Goal: Task Accomplishment & Management: Complete application form

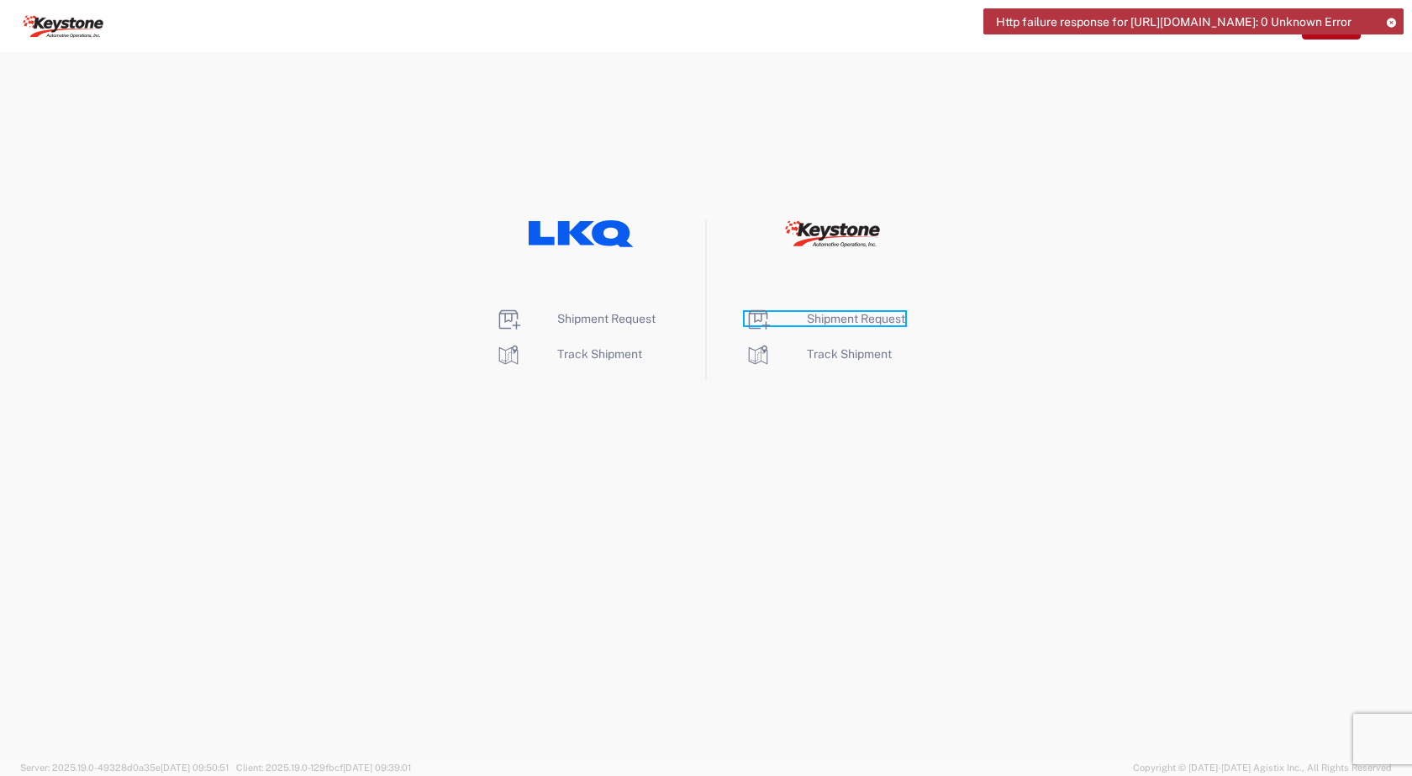
click at [839, 319] on span "Shipment Request" at bounding box center [856, 318] width 98 height 13
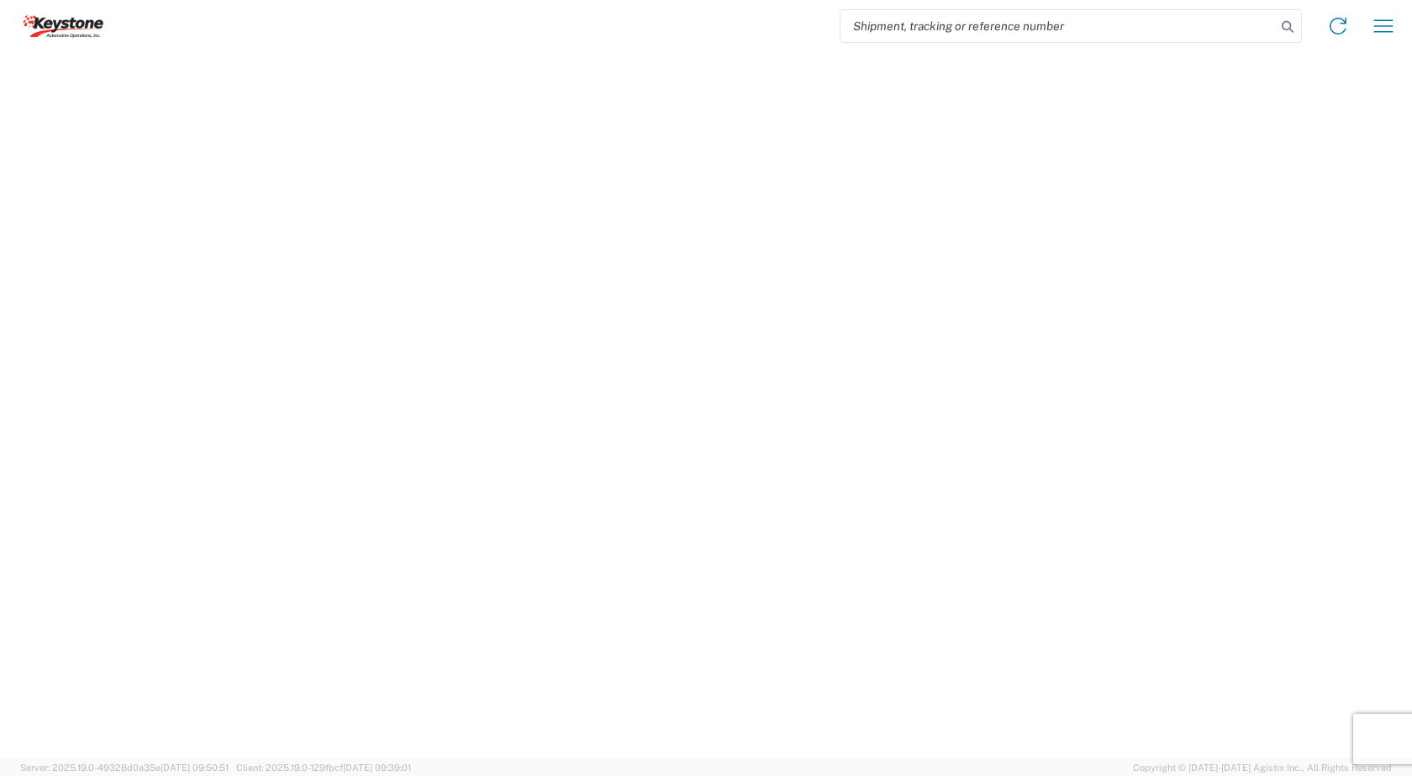
select select "FULL"
select select "US"
select select "LBS"
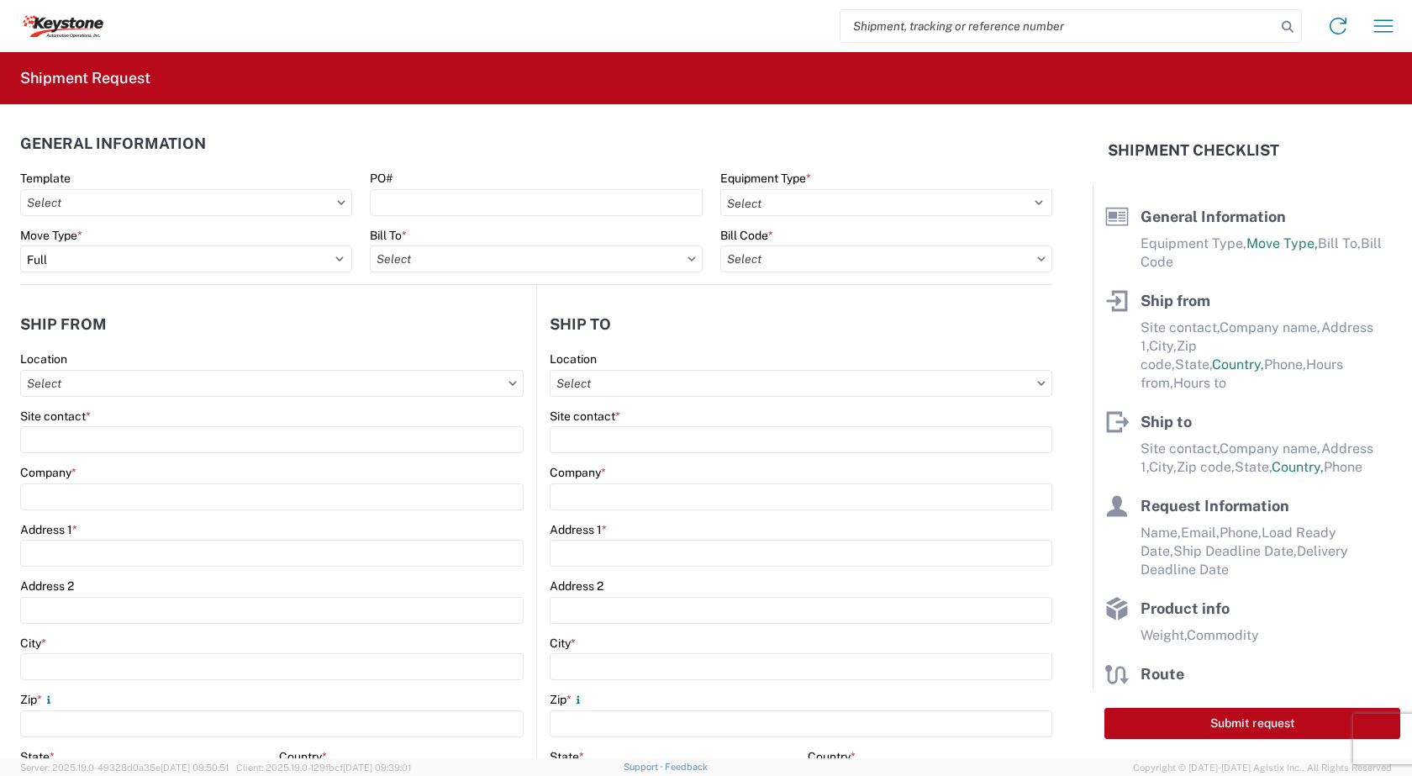
click at [338, 203] on icon at bounding box center [342, 202] width 8 height 4
click at [338, 202] on icon at bounding box center [342, 202] width 8 height 4
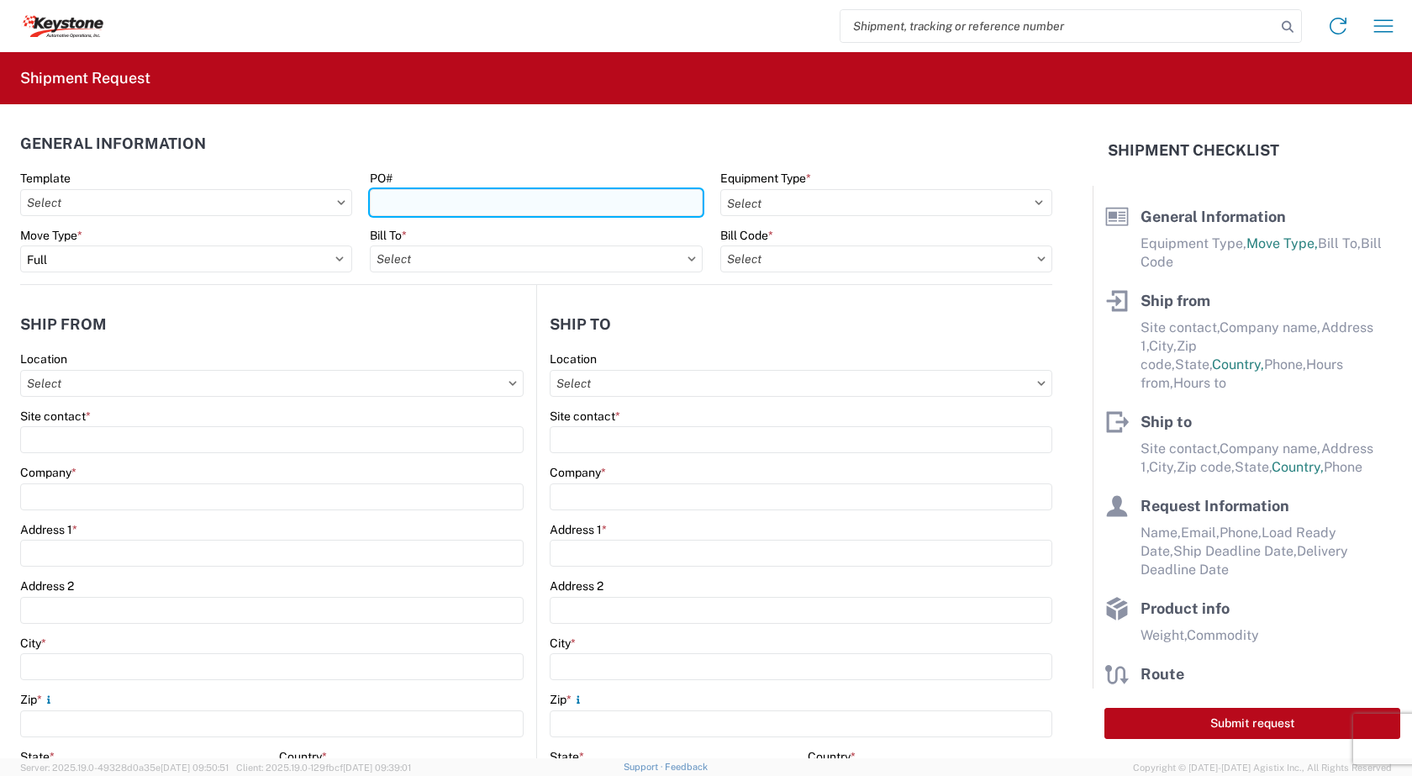
click at [398, 202] on input "PO#" at bounding box center [536, 202] width 332 height 27
type input "5181896"
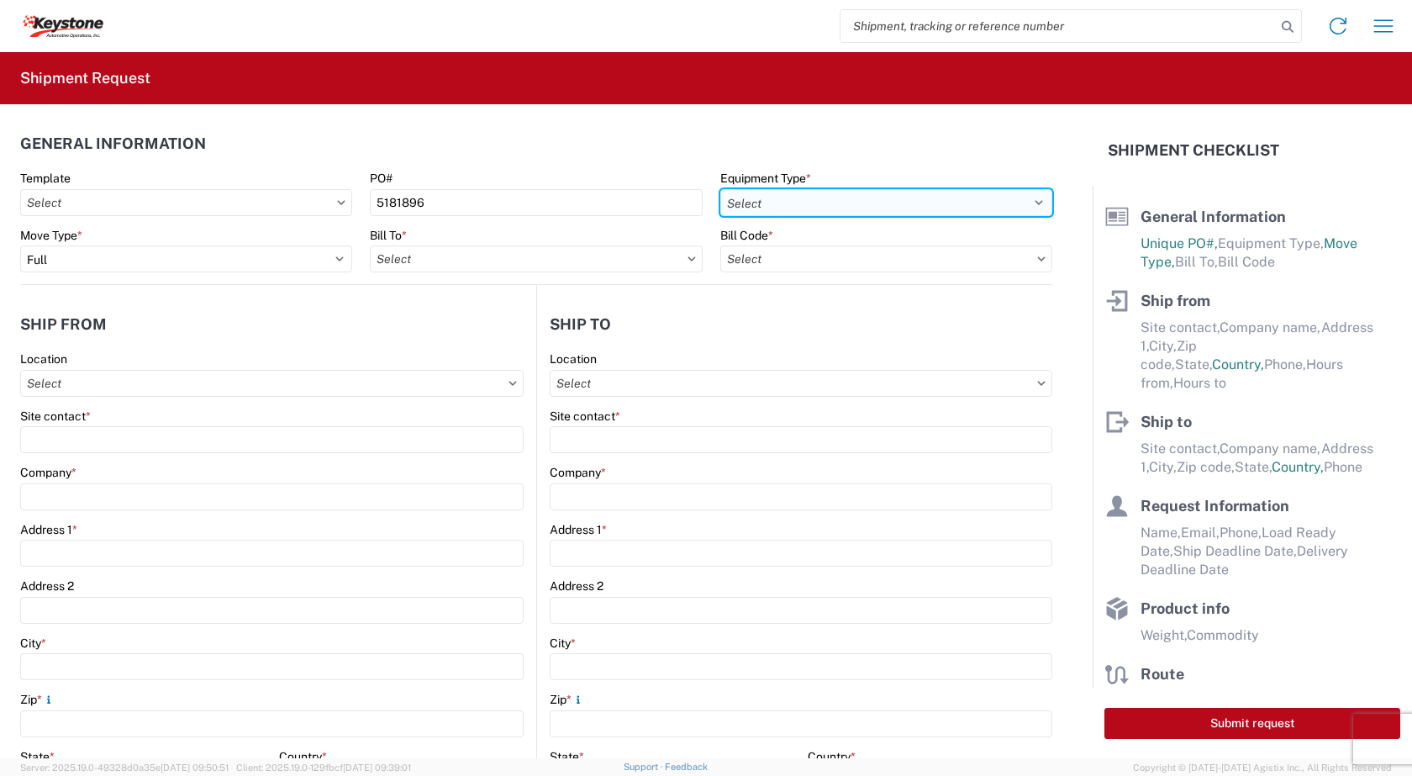
click at [1022, 204] on select "Select 53’ Dry Van Flatbed Dropdeck (van) Lowboy (flatbed) Rail" at bounding box center [886, 202] width 332 height 27
select select "STDV"
click at [720, 189] on select "Select 53’ Dry Van Flatbed Dropdeck (van) Lowboy (flatbed) Rail" at bounding box center [886, 202] width 332 height 27
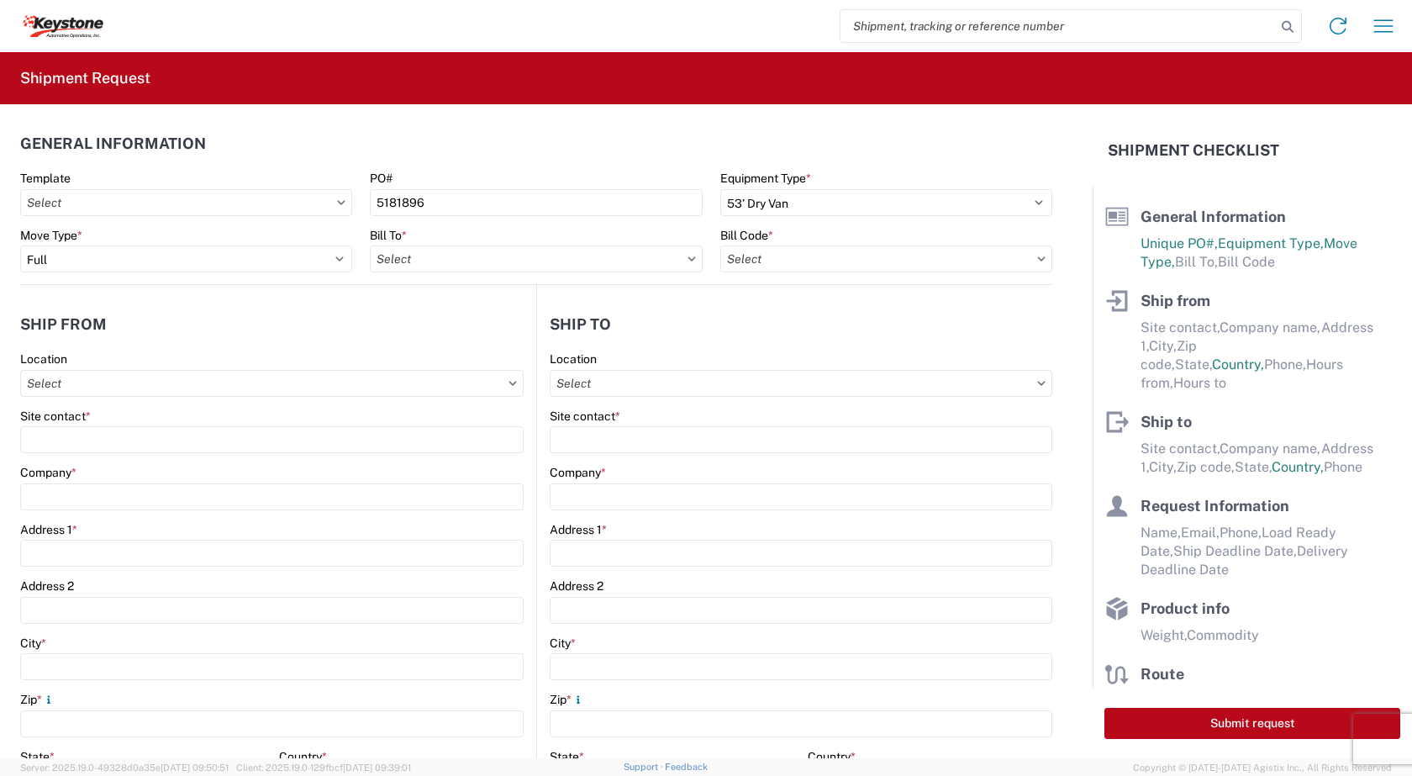
click at [1037, 257] on icon at bounding box center [1041, 258] width 8 height 5
click at [841, 264] on input "text" at bounding box center [886, 258] width 332 height 27
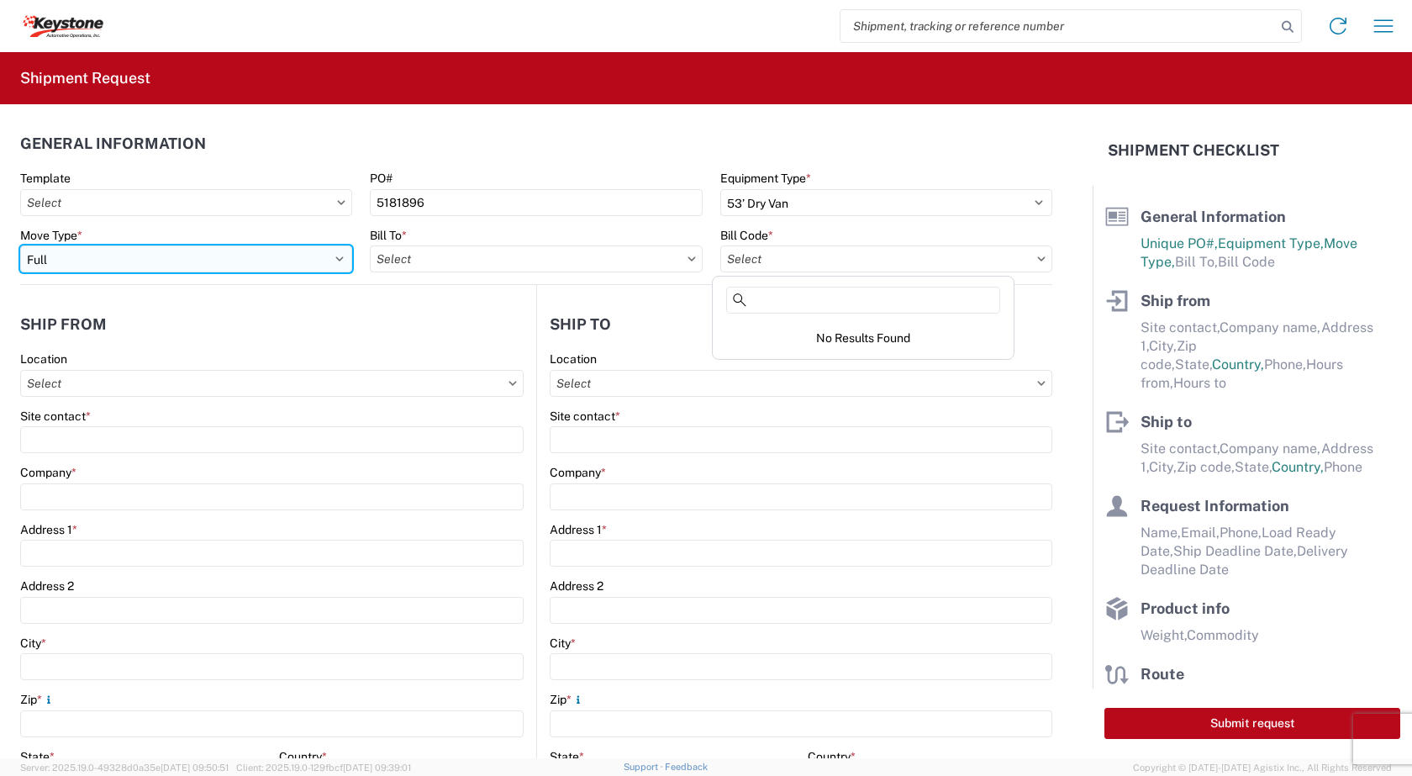
click at [334, 259] on select "Select Full Partial TL" at bounding box center [186, 258] width 332 height 27
select select "PARTIAL_TL"
click at [20, 245] on select "Select Full Partial TL" at bounding box center [186, 258] width 332 height 27
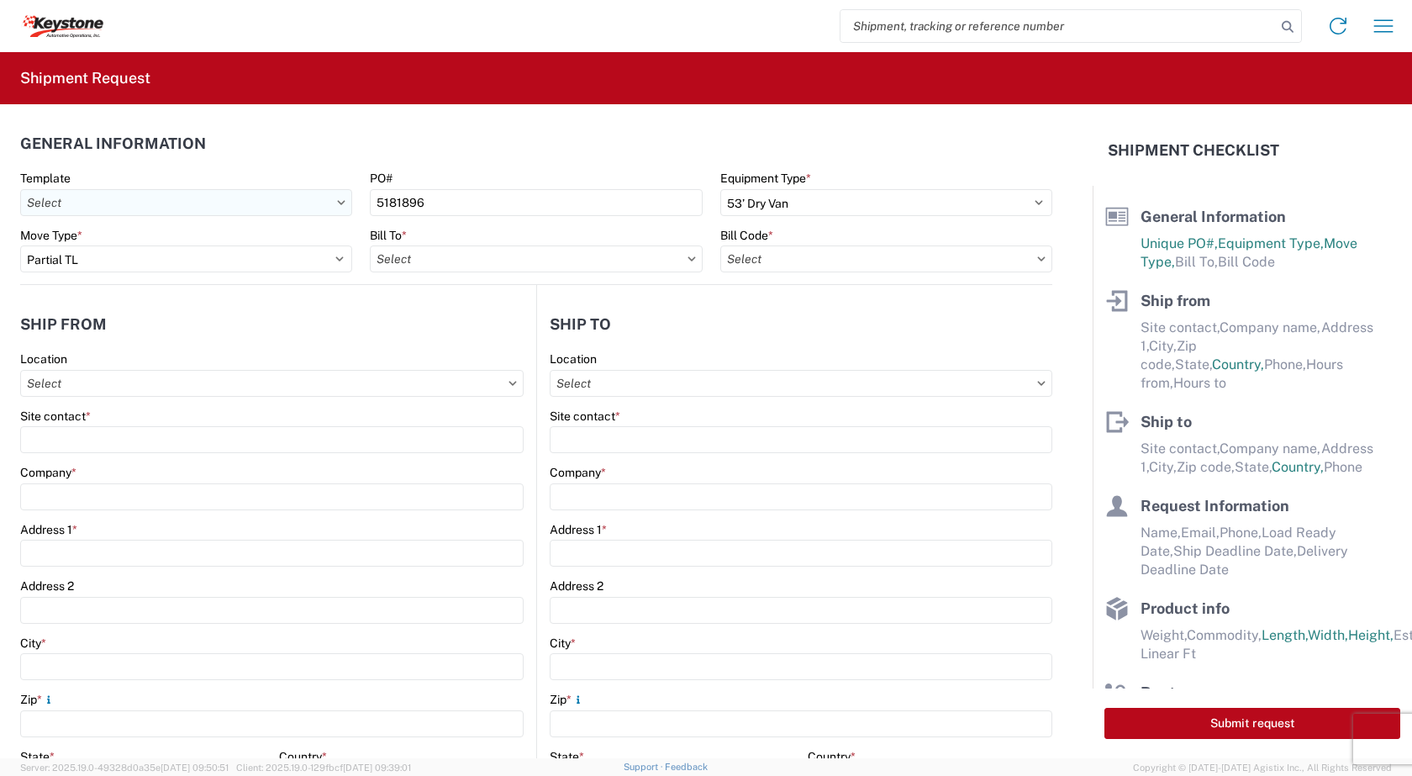
click at [296, 204] on input "text" at bounding box center [186, 202] width 332 height 27
type input "S"
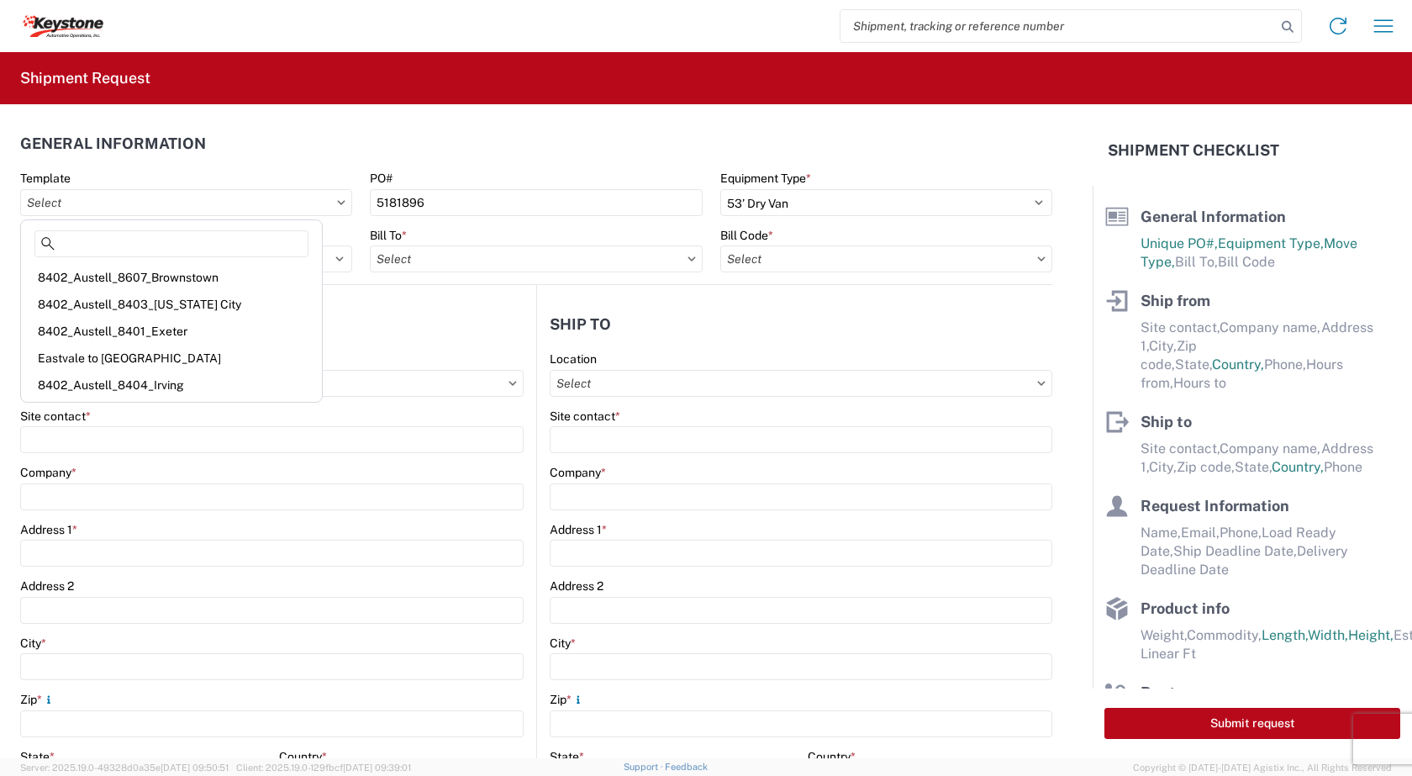
click at [512, 277] on agx-form-control-wrapper-v2 "Bill To *" at bounding box center [536, 256] width 350 height 57
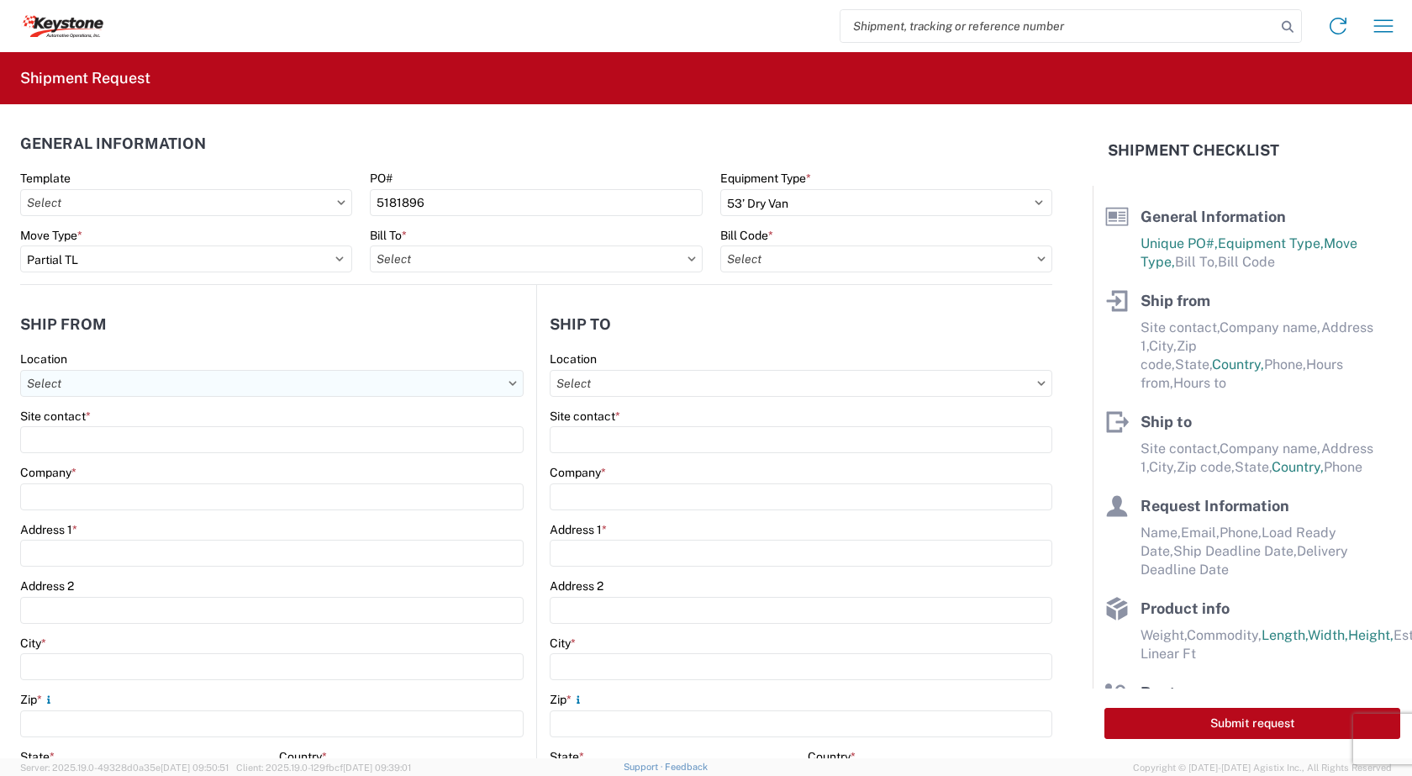
click at [45, 378] on input "text" at bounding box center [272, 383] width 504 height 27
type input "Forte"
click at [399, 417] on div "Site contact *" at bounding box center [272, 416] width 504 height 15
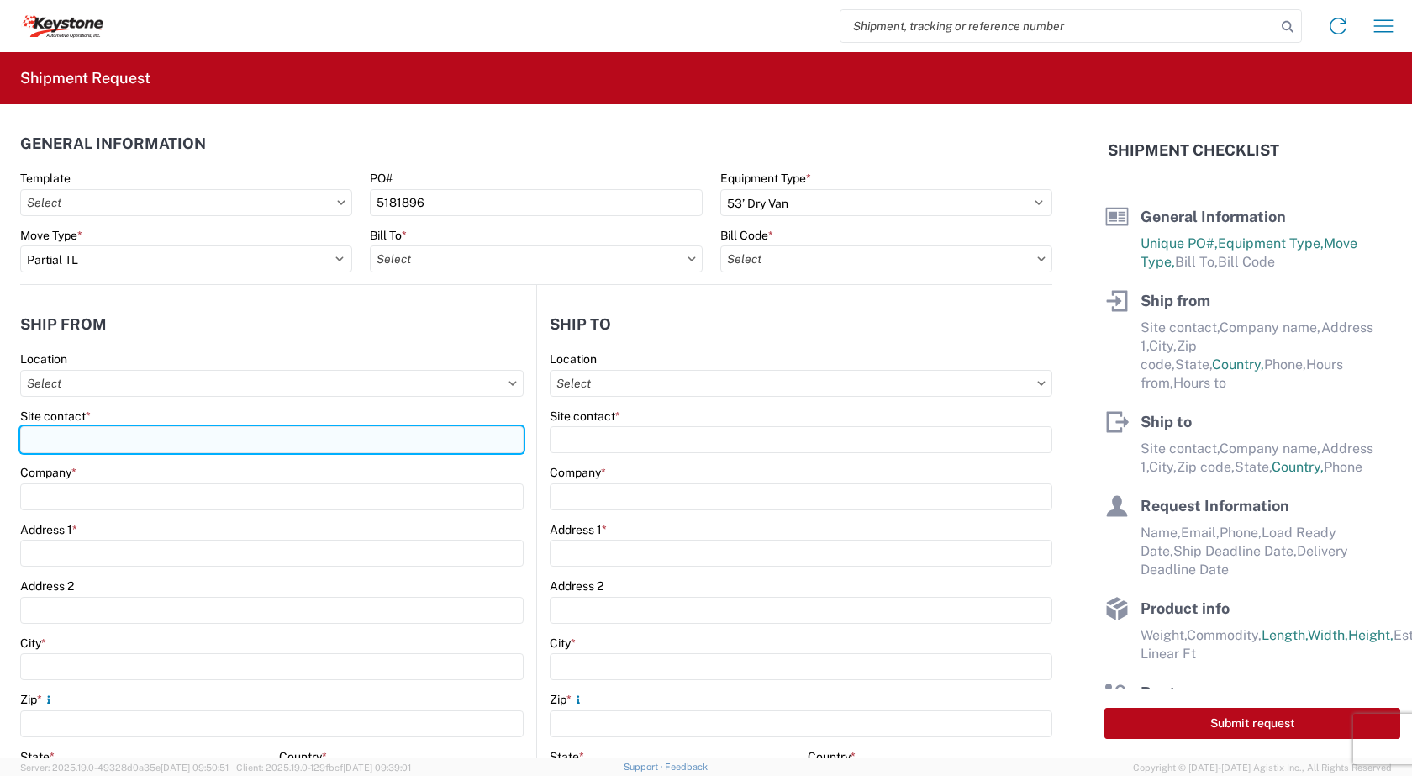
click at [81, 444] on input "Site contact *" at bounding box center [272, 439] width 504 height 27
type input "Sarah Thomas"
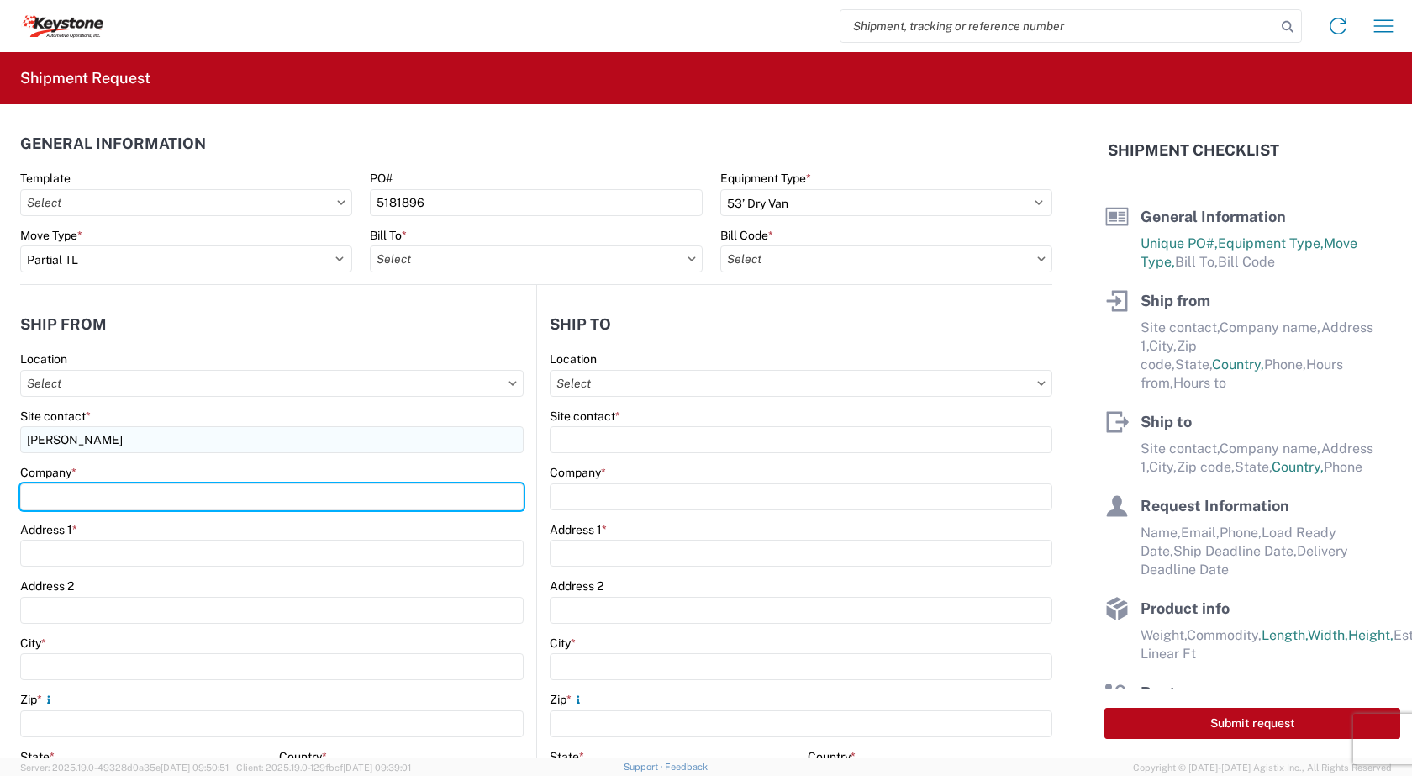
type input "RV Products Div. of Airxcel c/o Forte Products"
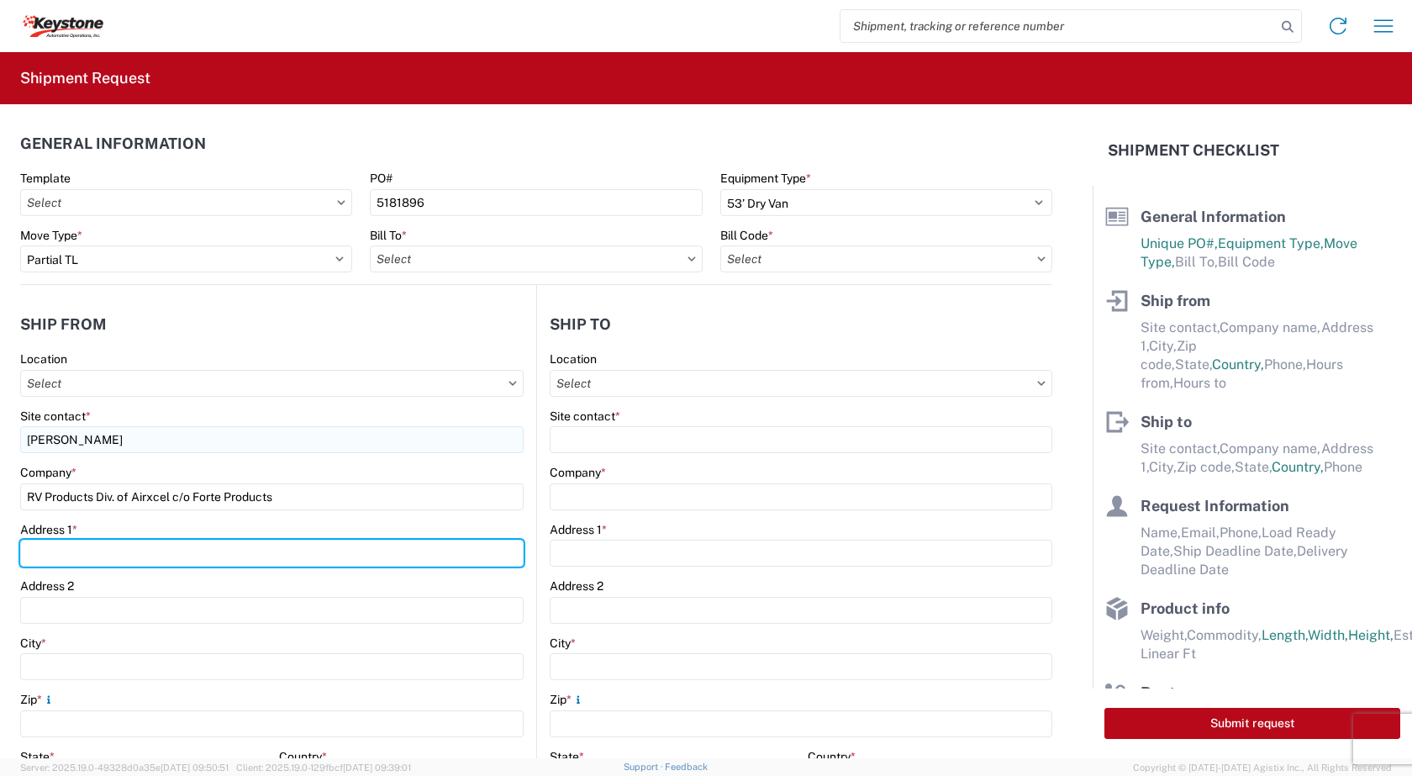
type input "1290 10th RD SW"
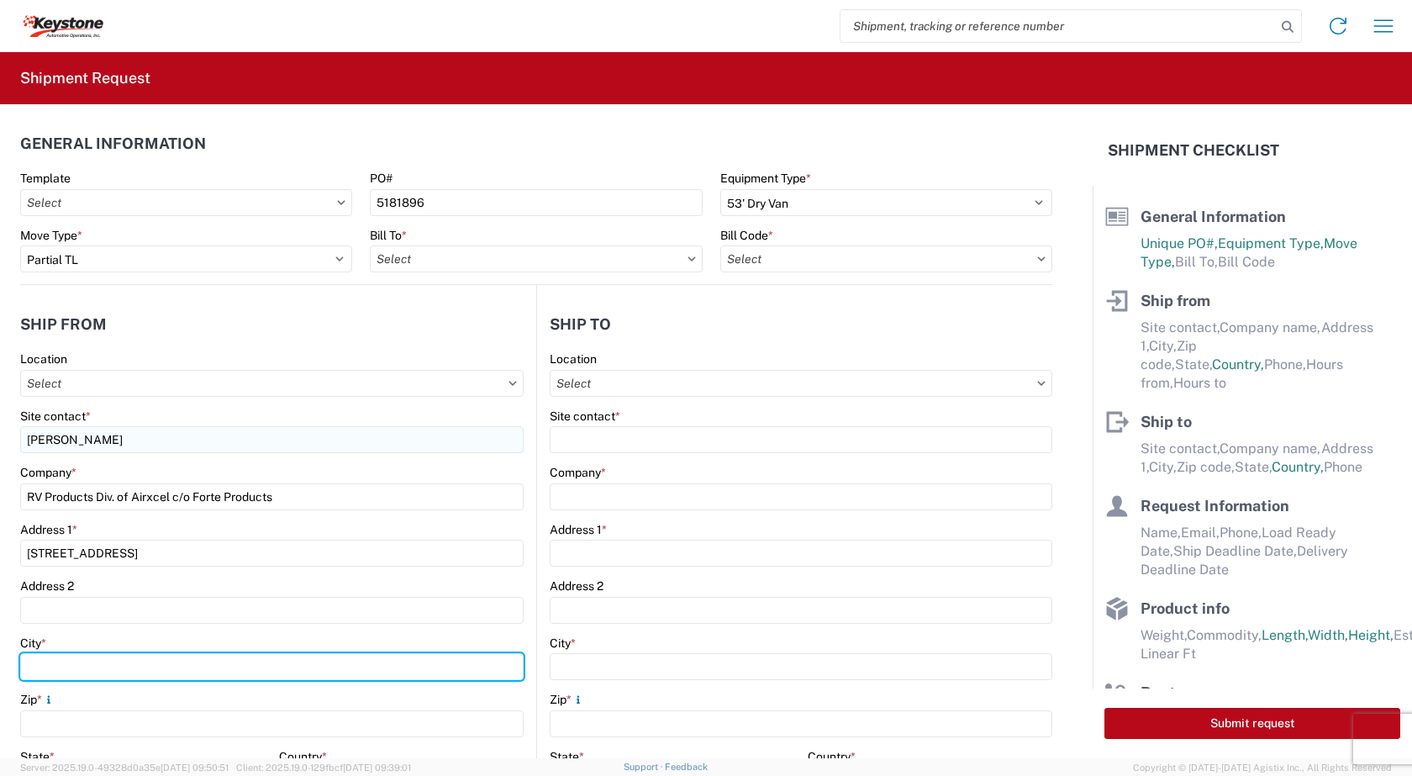
type input "Burlington"
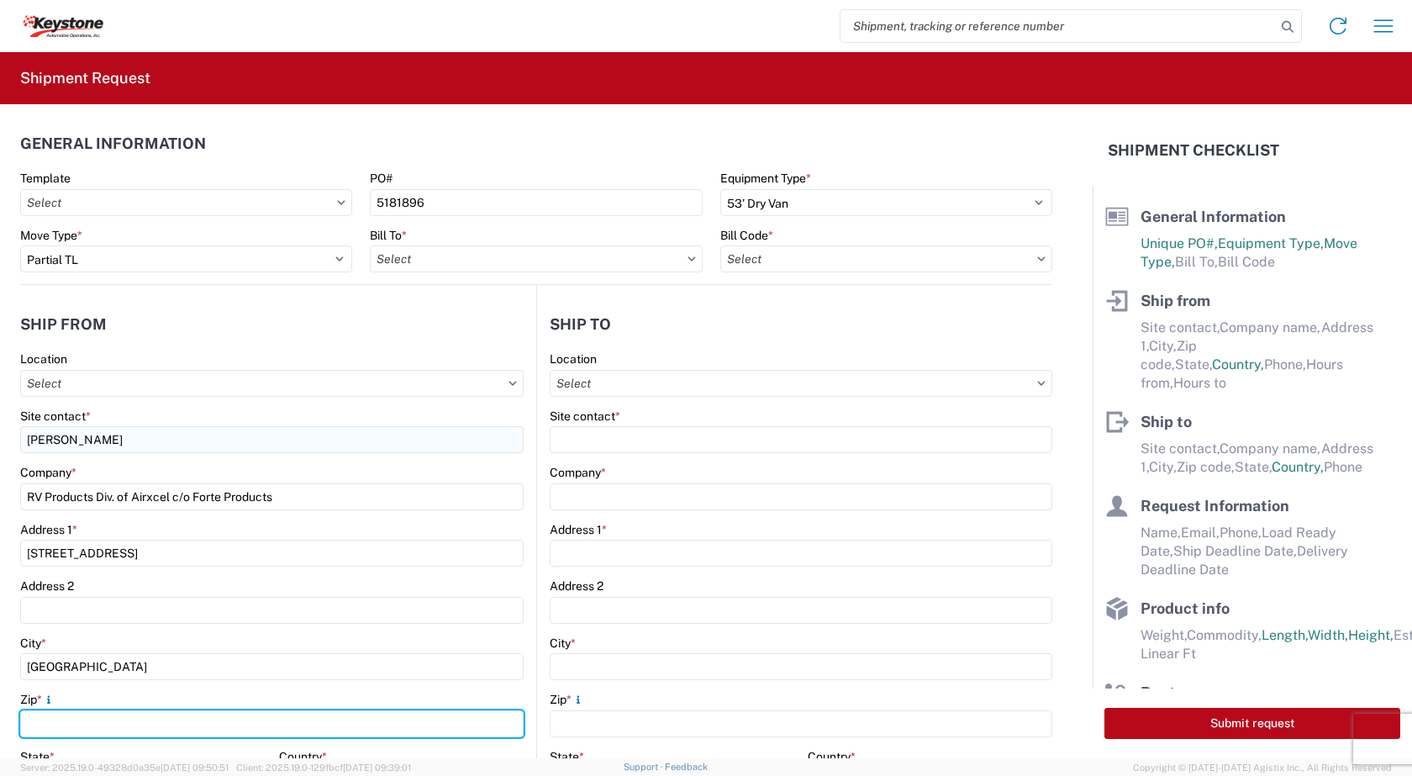
type input "66839"
select select "KS"
type input "bpship@forteproducts.com"
type input "6203642701"
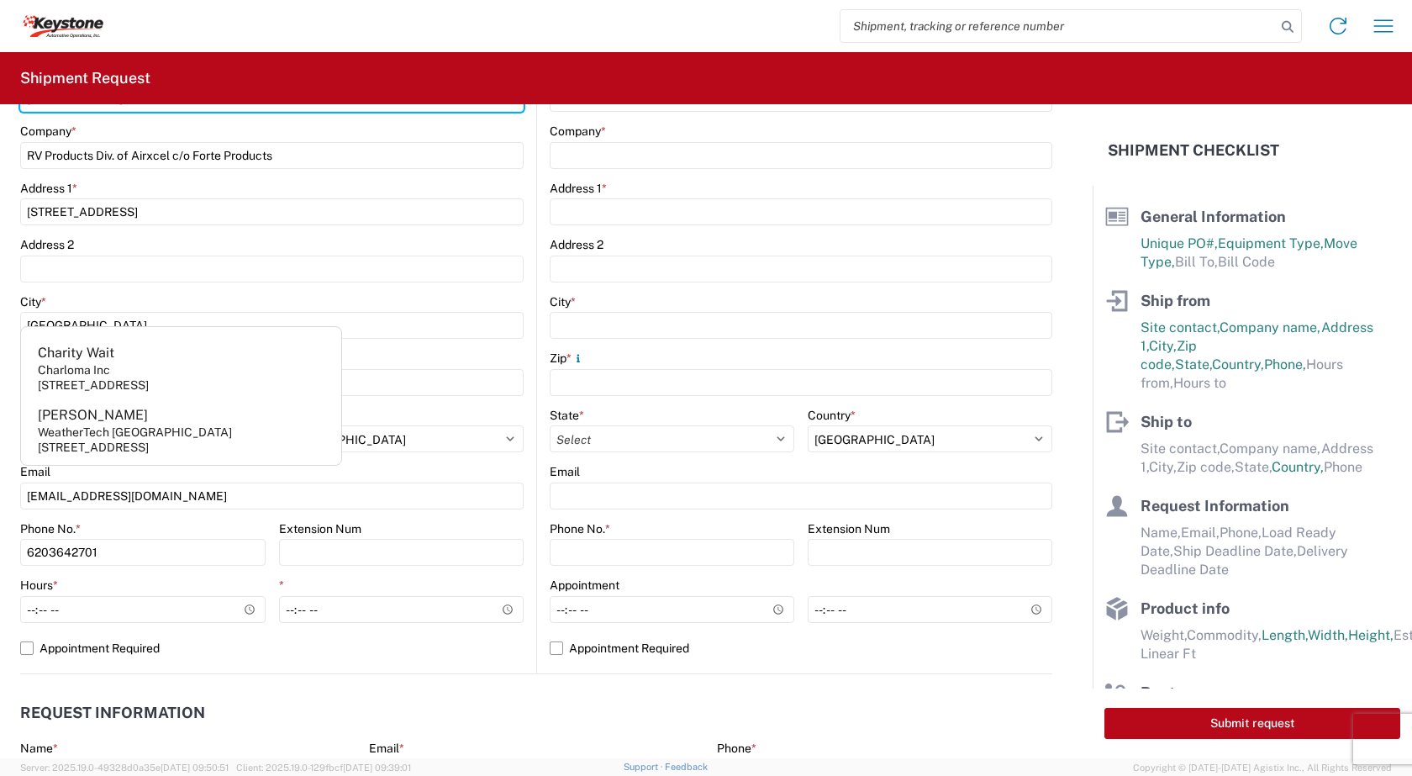
scroll to position [420, 0]
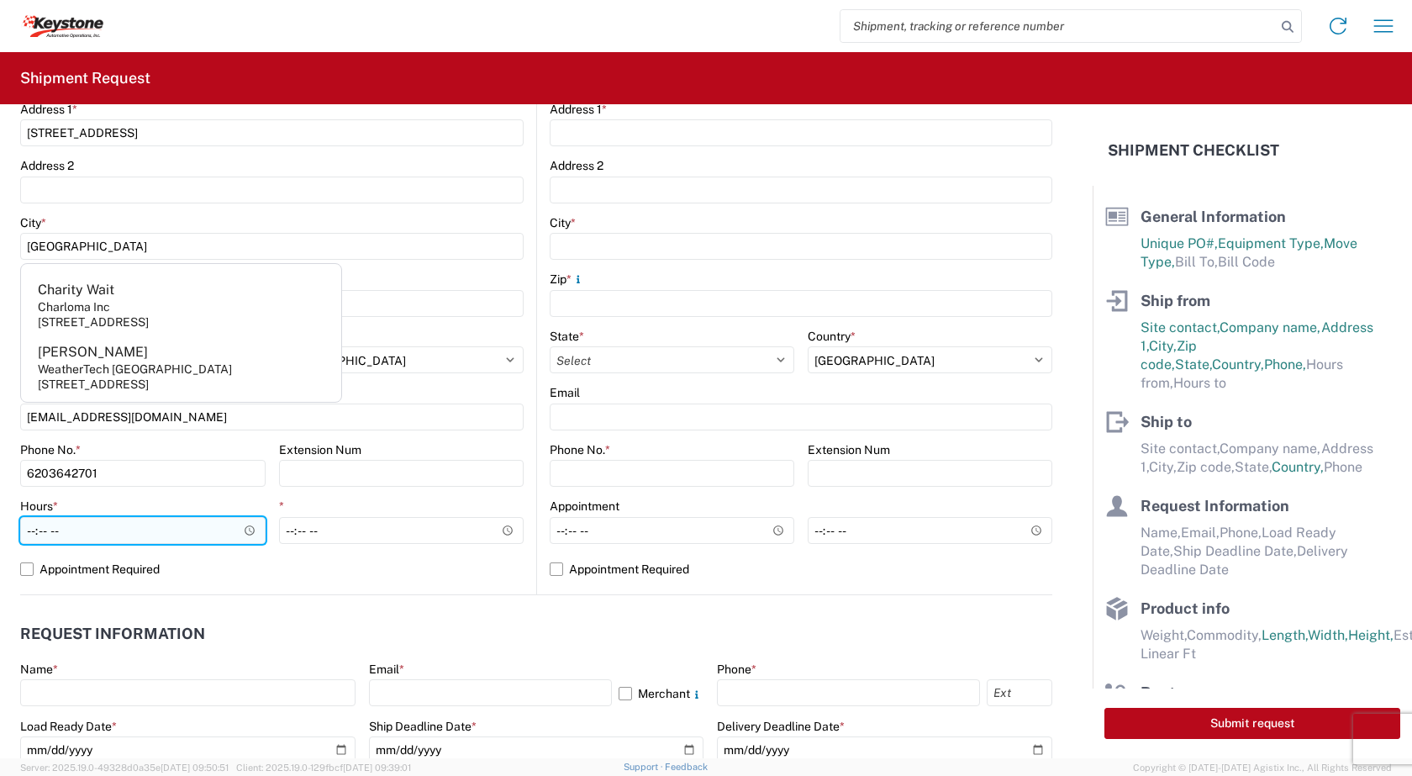
click at [245, 533] on input "Hours *" at bounding box center [142, 530] width 245 height 27
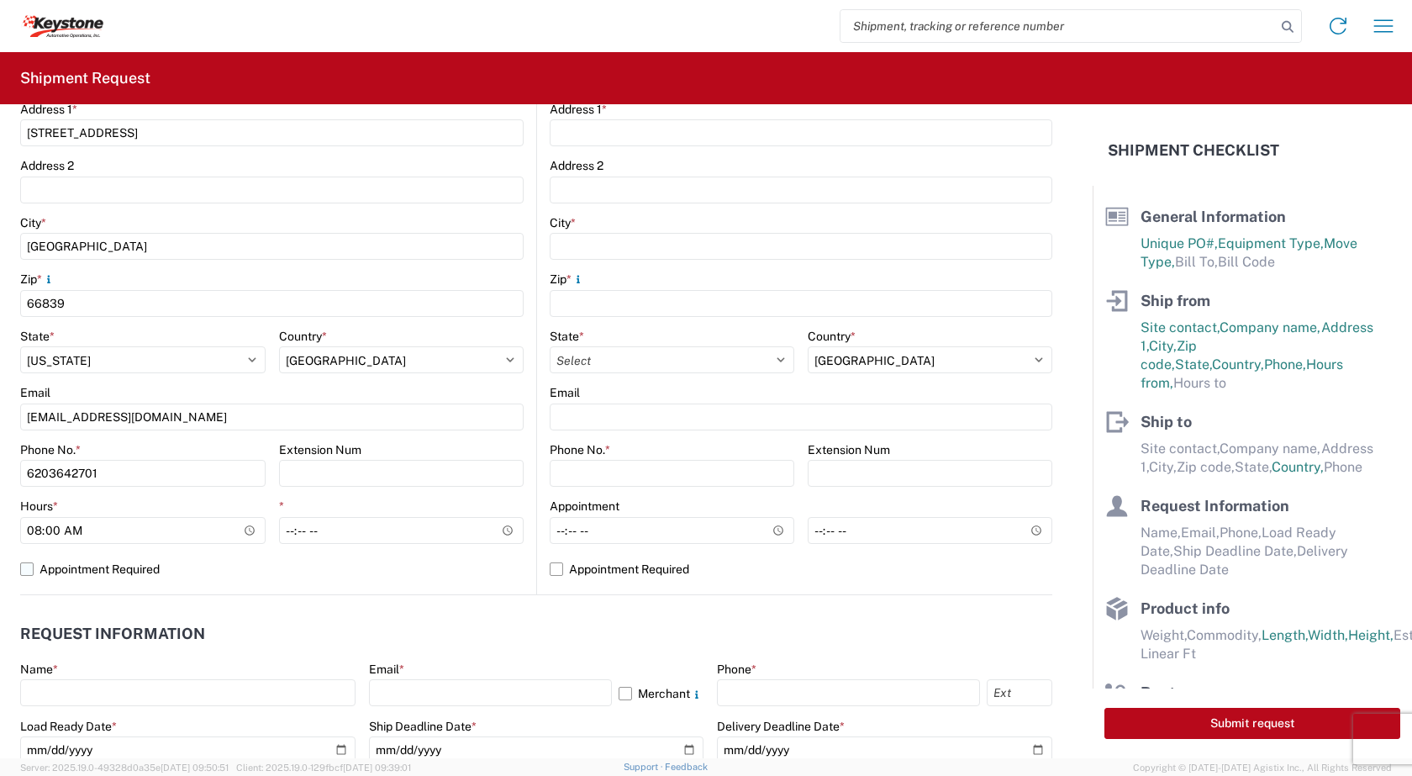
type input "08:00"
click at [246, 572] on label "Appointment Required" at bounding box center [272, 569] width 504 height 27
click at [0, 0] on input "Appointment Required" at bounding box center [0, 0] width 0 height 0
select select "US"
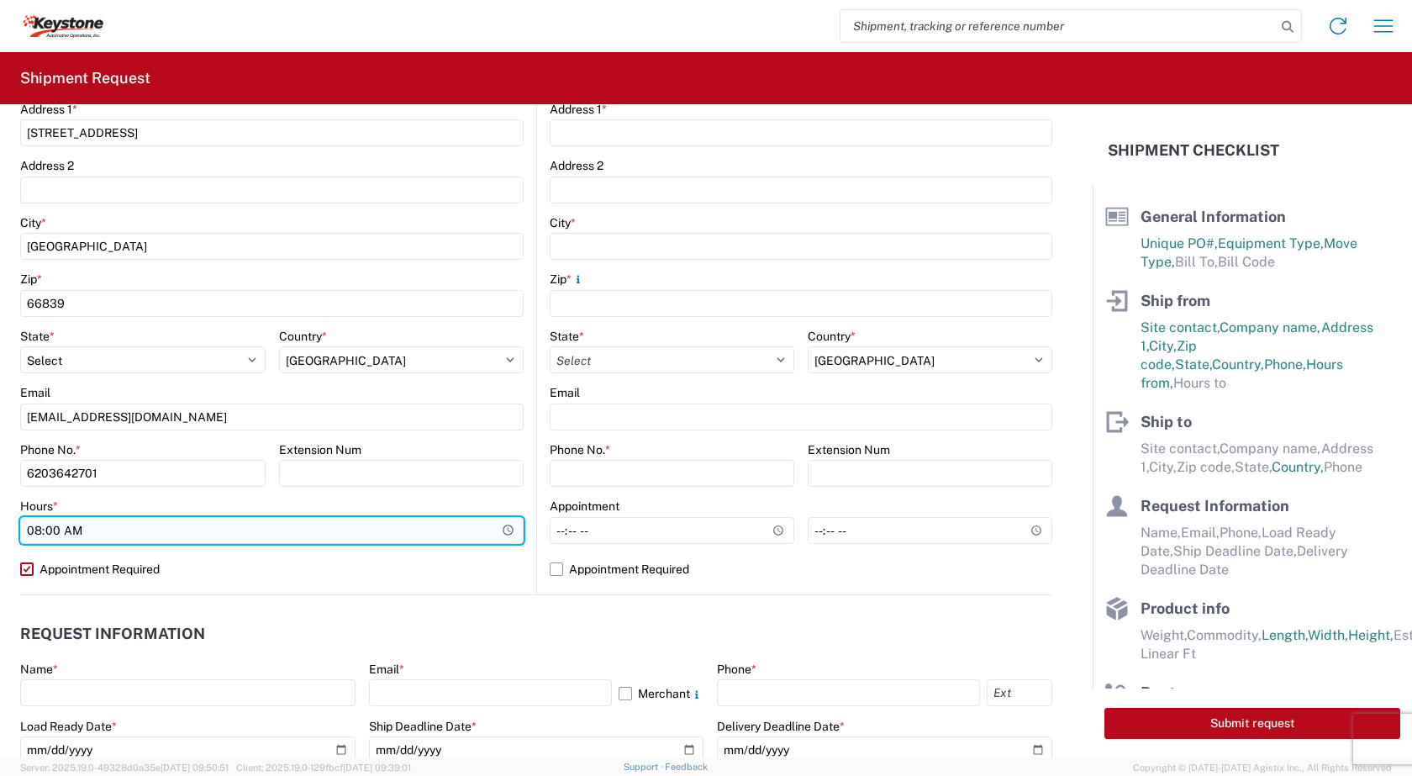
click at [501, 531] on input "08:00" at bounding box center [272, 530] width 504 height 27
click at [502, 531] on input "08:00" at bounding box center [272, 530] width 504 height 27
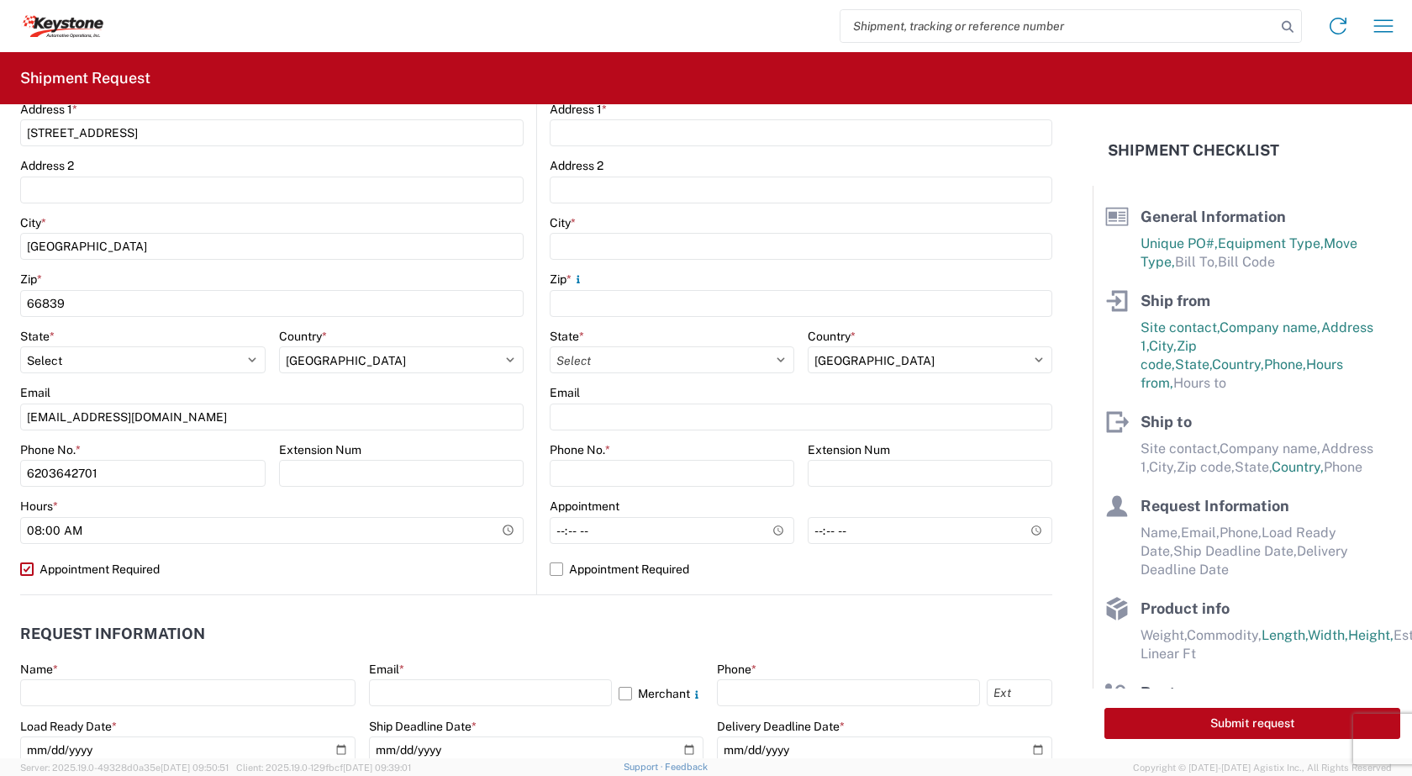
click at [290, 563] on label "Appointment Required" at bounding box center [272, 569] width 504 height 27
click at [0, 0] on input "Appointment Required" at bounding box center [0, 0] width 0 height 0
select select "KS"
select select "US"
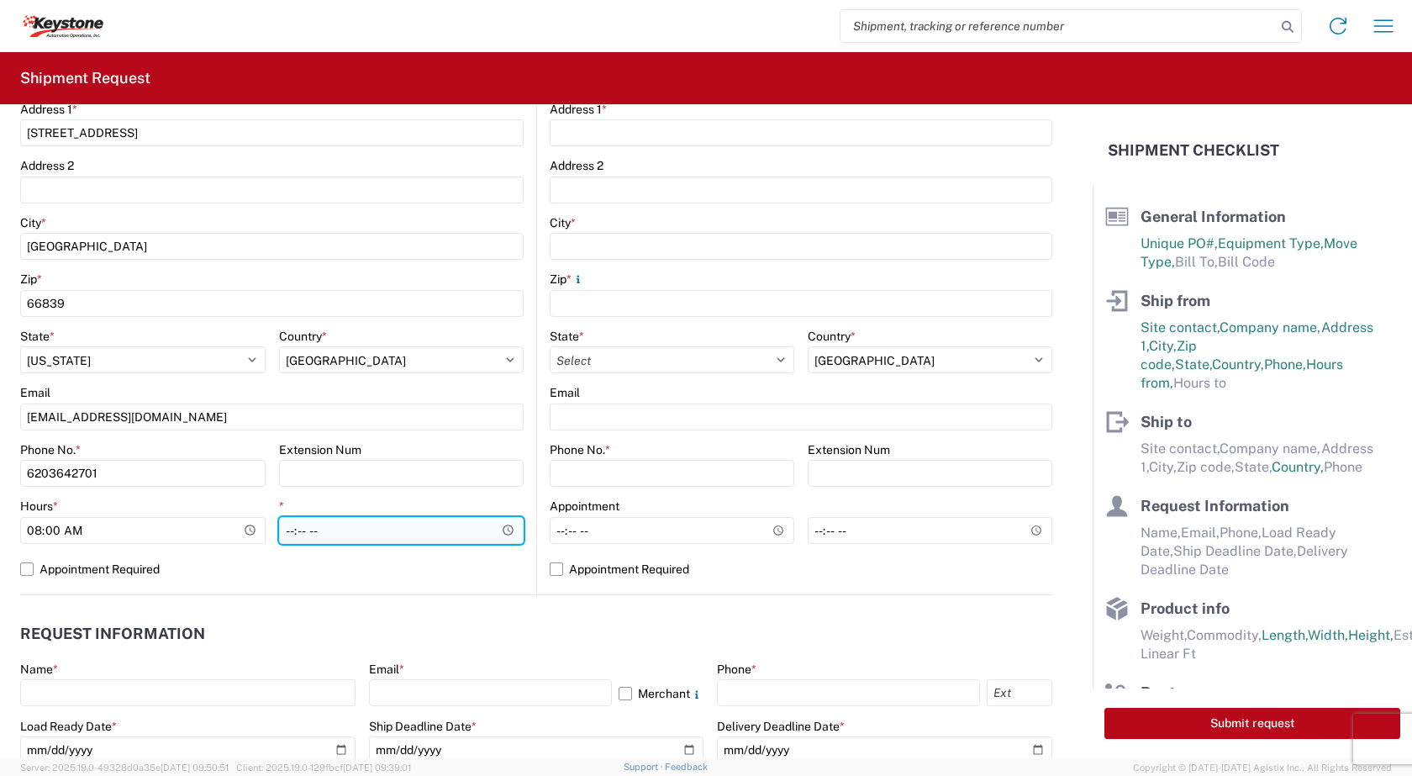
click at [500, 528] on input "*" at bounding box center [401, 530] width 245 height 27
type input "04:36"
click at [462, 563] on label "Appointment Required" at bounding box center [272, 569] width 504 height 27
click at [0, 0] on input "Appointment Required" at bounding box center [0, 0] width 0 height 0
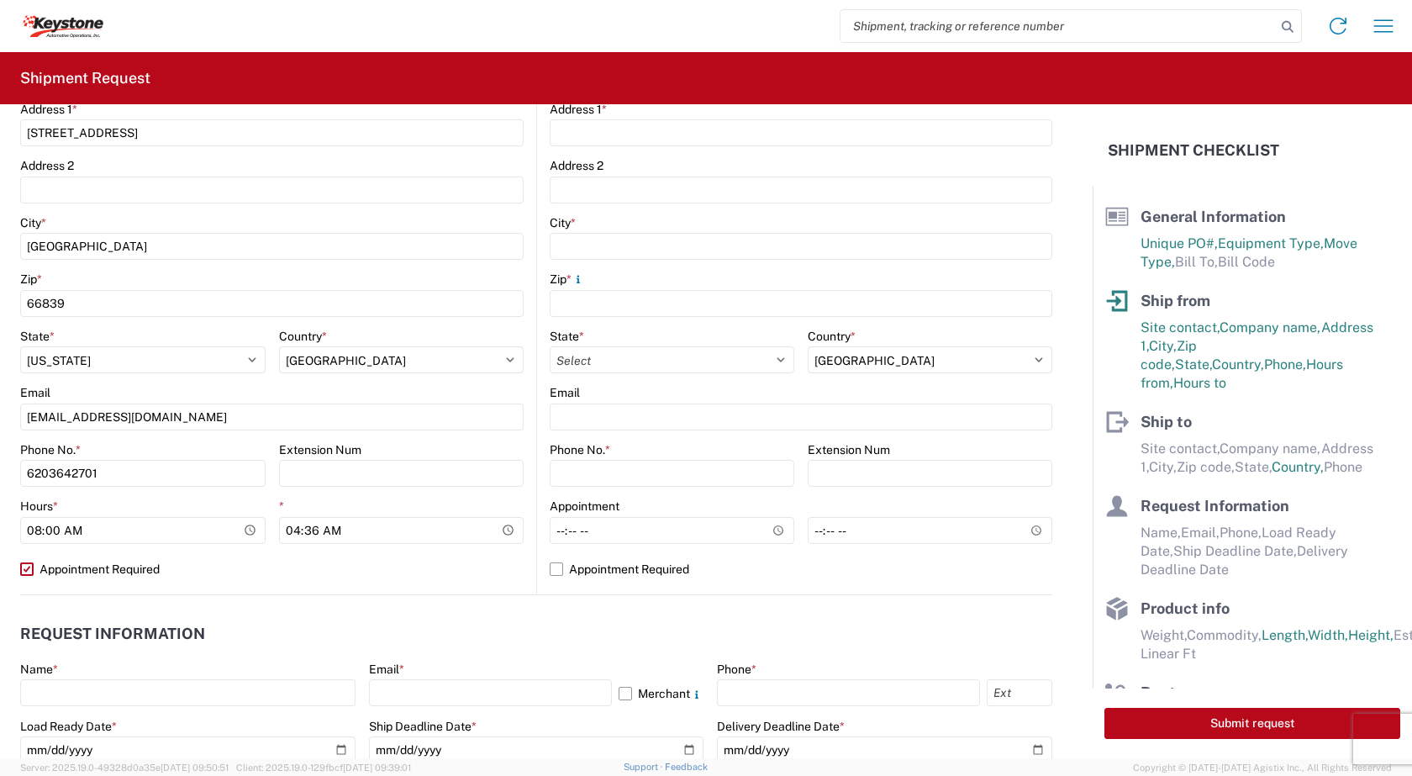
select select "KS"
select select "US"
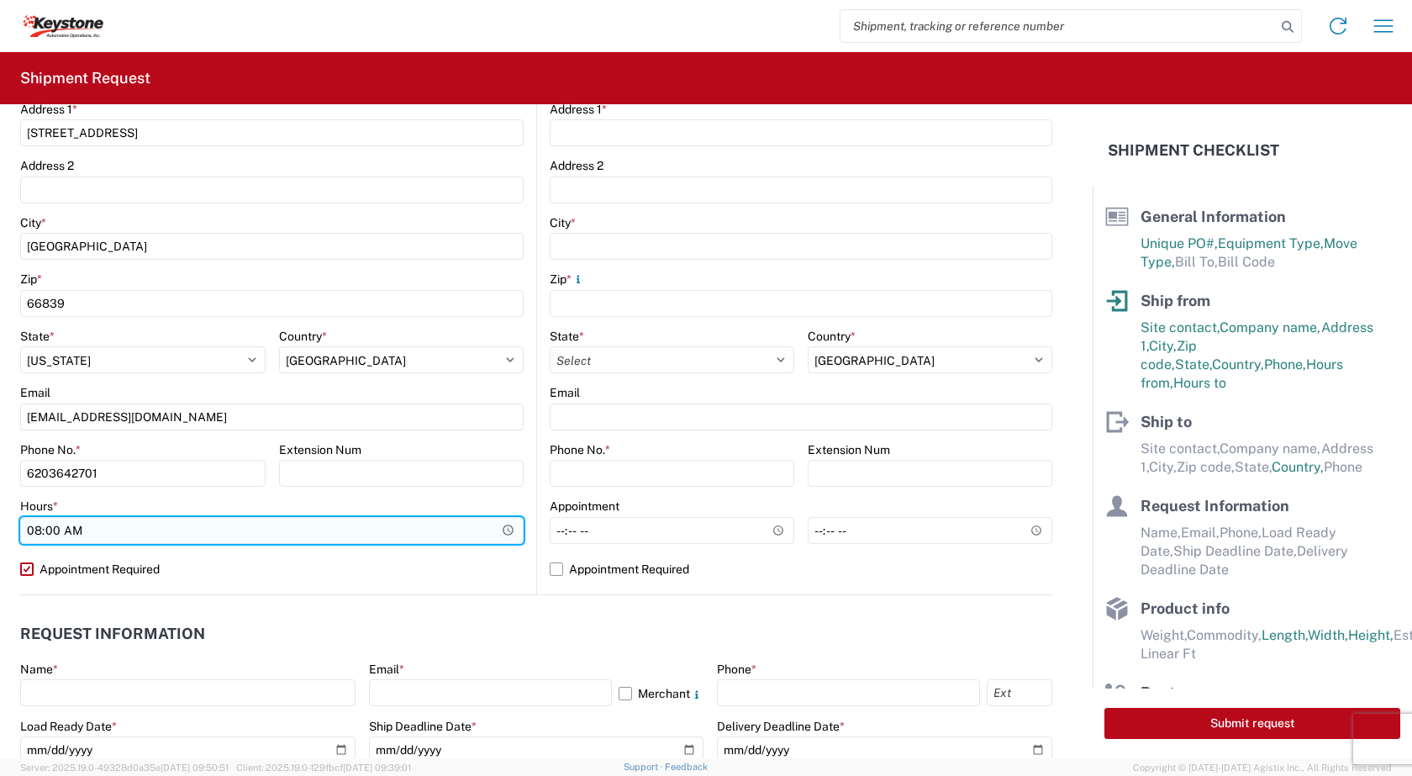
click at [458, 535] on input "08:00" at bounding box center [272, 530] width 504 height 27
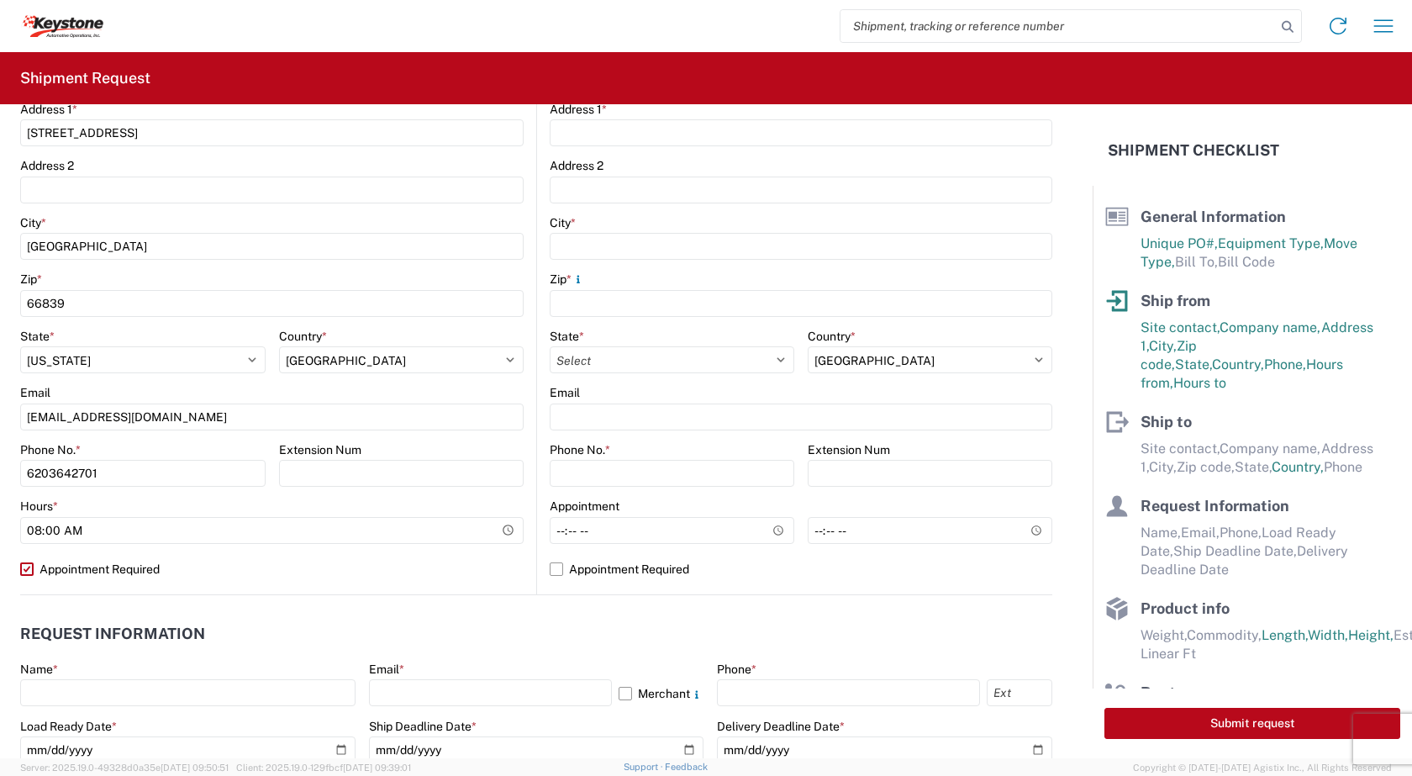
click at [466, 556] on label "Appointment Required" at bounding box center [272, 569] width 504 height 27
click at [0, 0] on input "Appointment Required" at bounding box center [0, 0] width 0 height 0
select select "KS"
select select "US"
click at [503, 530] on input "04:36" at bounding box center [401, 530] width 245 height 27
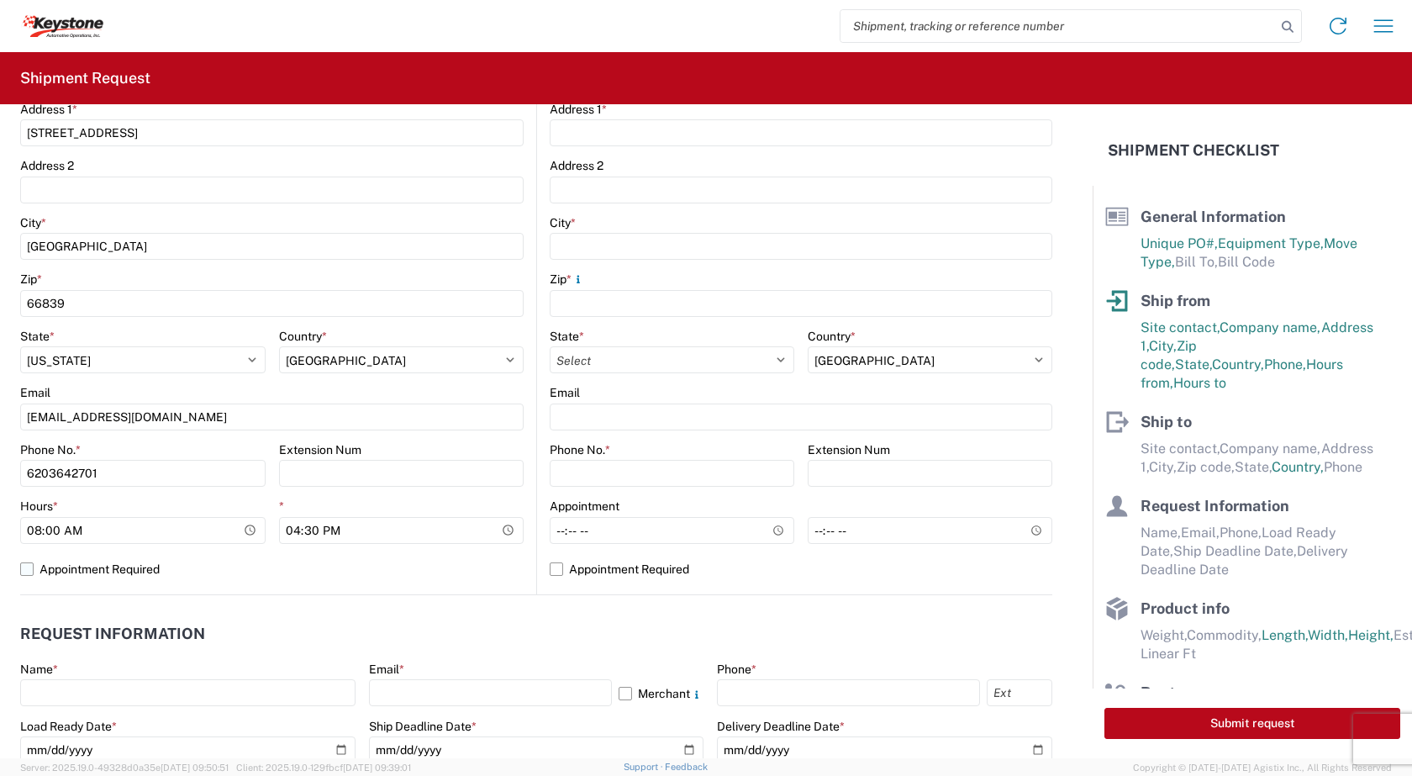
type input "16:30"
click at [249, 569] on label "Appointment Required" at bounding box center [272, 569] width 504 height 27
click at [0, 0] on input "Appointment Required" at bounding box center [0, 0] width 0 height 0
select select "KS"
select select "US"
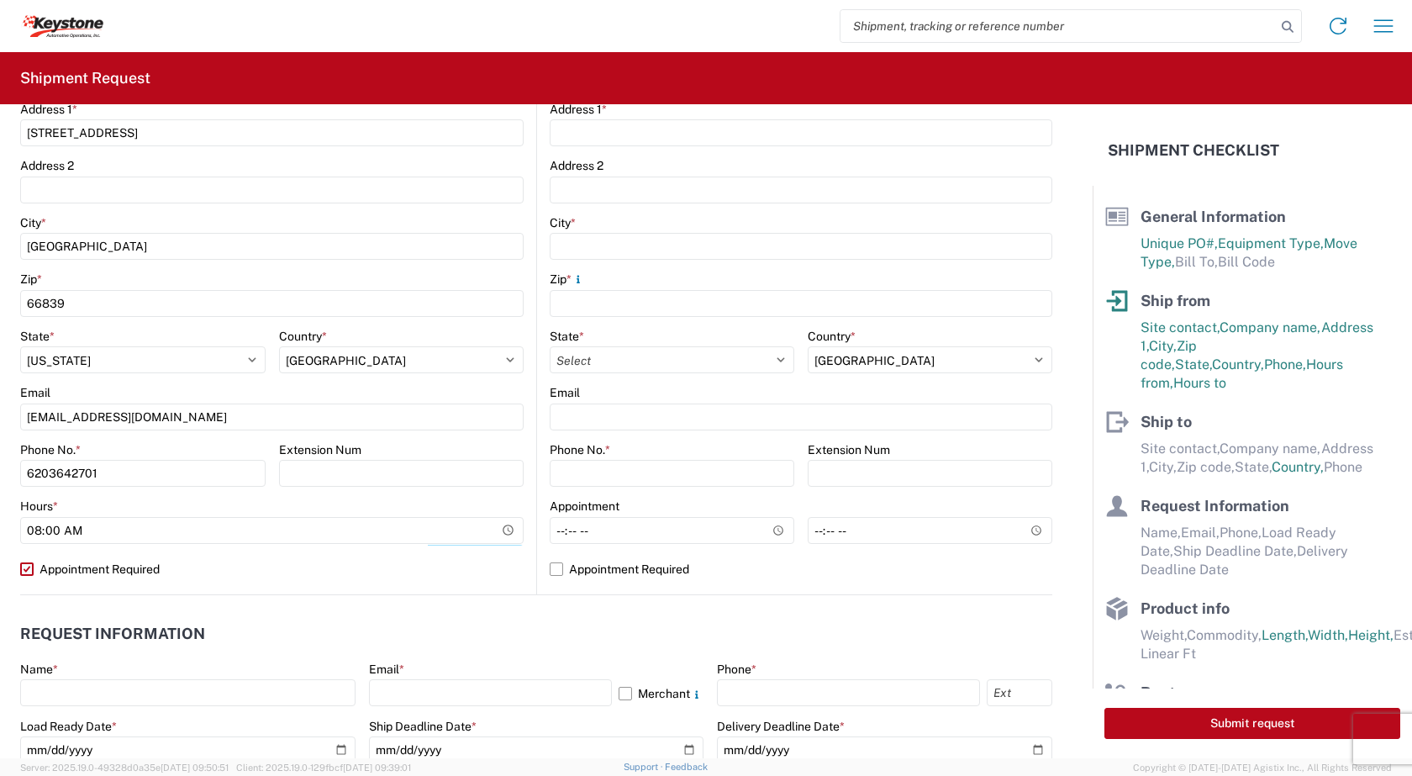
click at [364, 559] on label "Appointment Required" at bounding box center [272, 569] width 504 height 27
click at [0, 0] on input "Appointment Required" at bounding box center [0, 0] width 0 height 0
select select "KS"
select select "US"
click at [554, 569] on label "Appointment Required" at bounding box center [801, 569] width 503 height 27
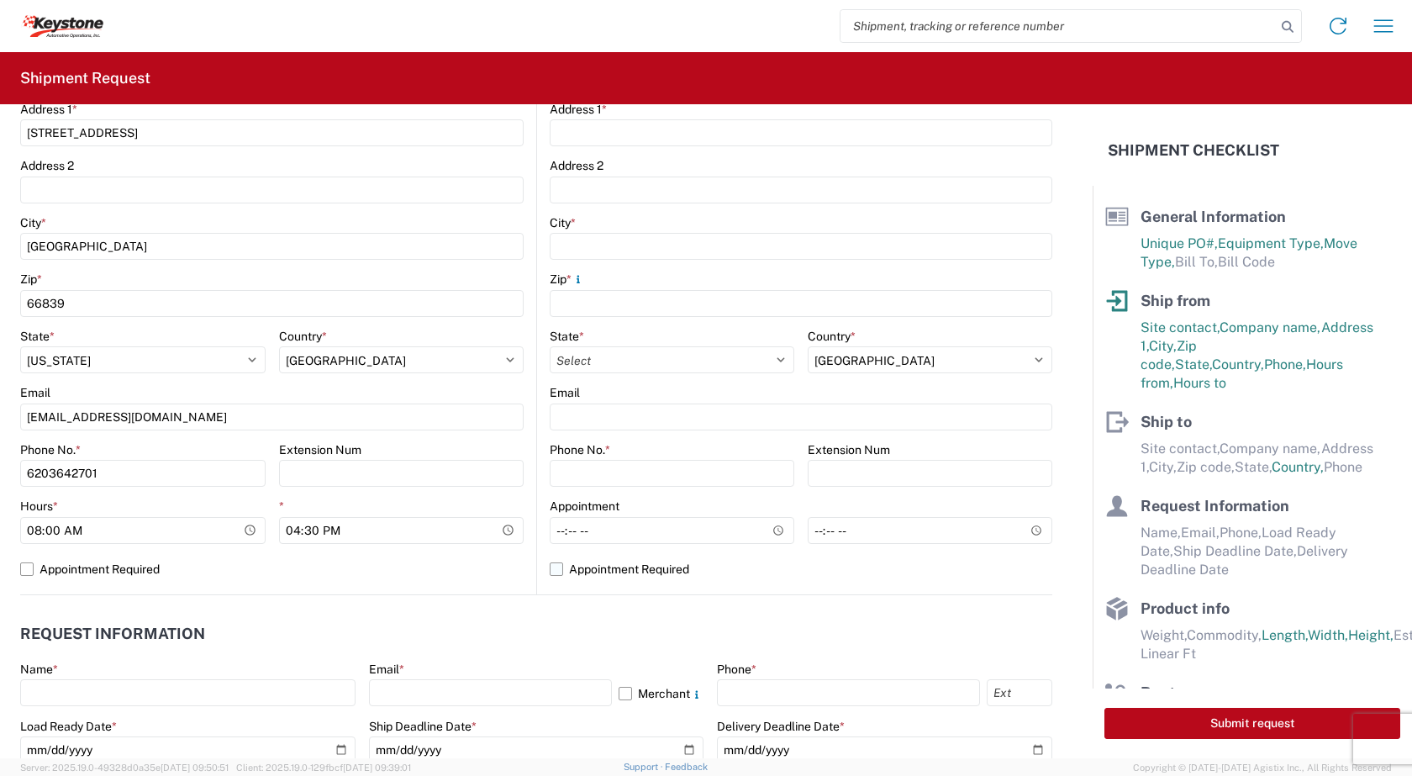
click at [0, 0] on input "Appointment Required" at bounding box center [0, 0] width 0 height 0
select select "US"
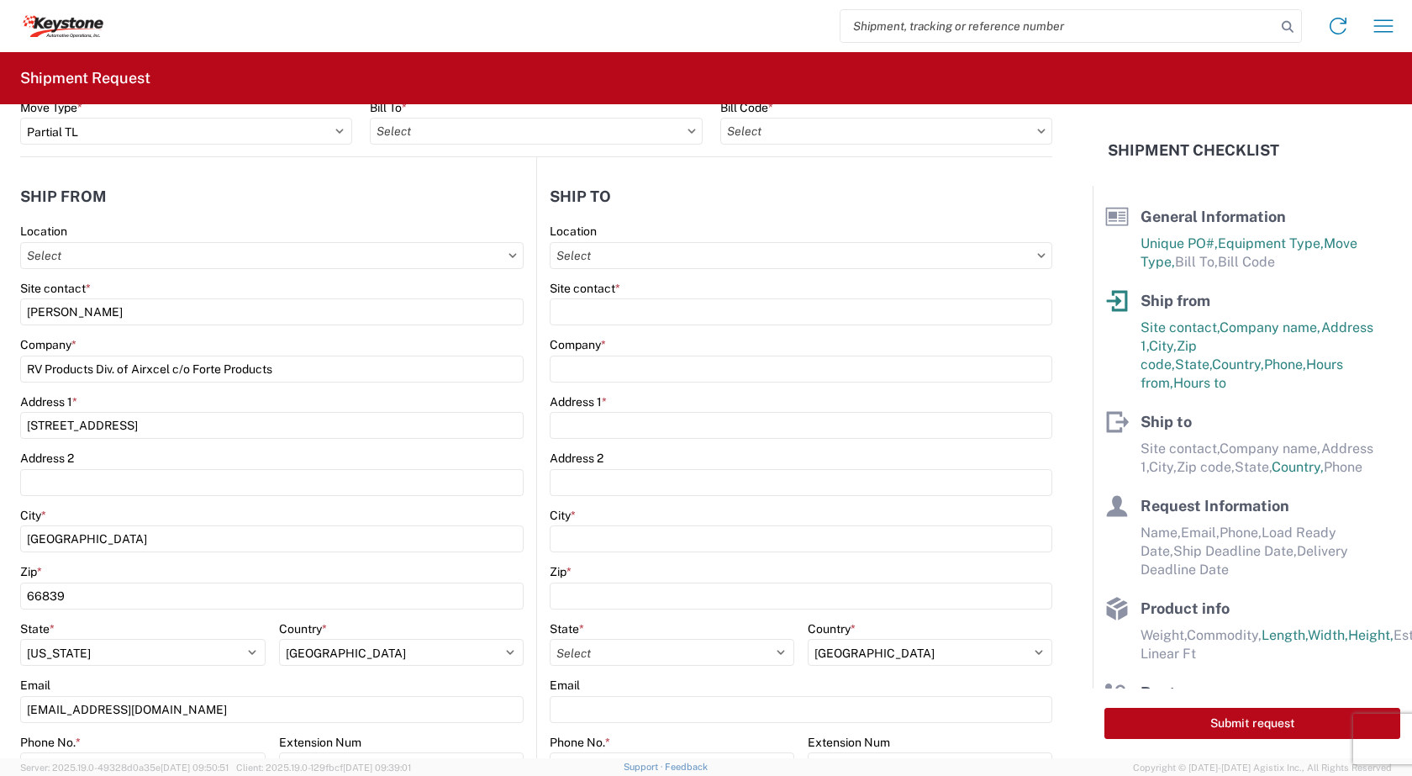
scroll to position [84, 0]
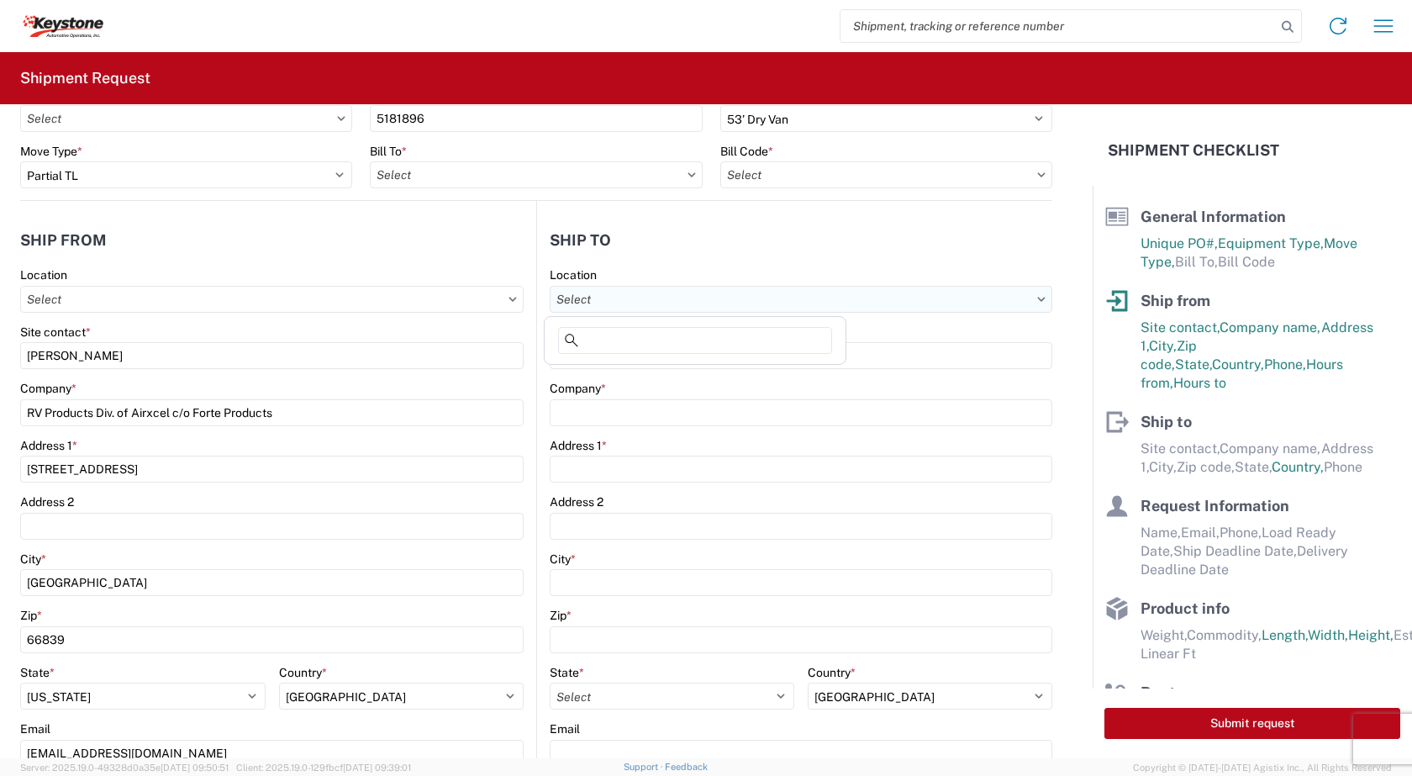
click at [931, 300] on input "text" at bounding box center [801, 299] width 503 height 27
type input "k"
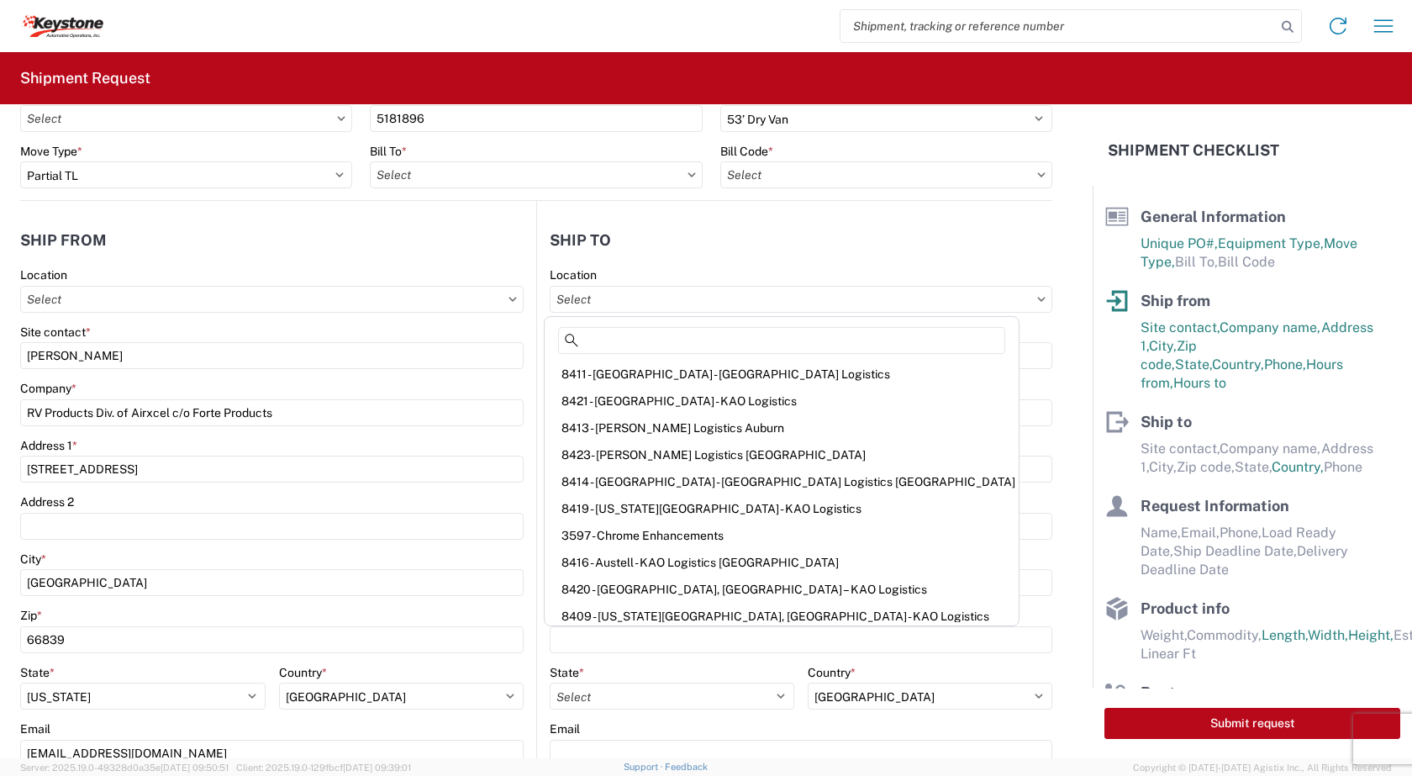
click at [942, 332] on div "Site contact *" at bounding box center [801, 332] width 503 height 15
